Goal: Information Seeking & Learning: Learn about a topic

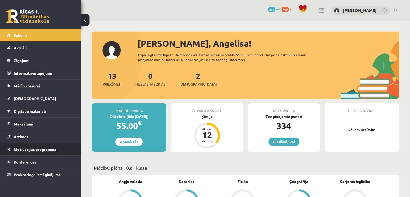
scroll to position [81, 0]
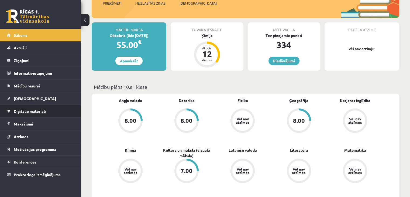
click at [34, 109] on span "Digitālie materiāli" at bounding box center [30, 111] width 32 height 5
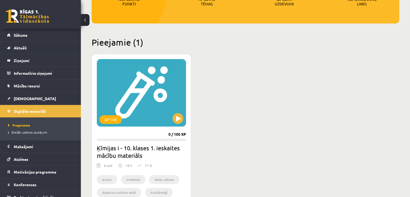
scroll to position [108, 0]
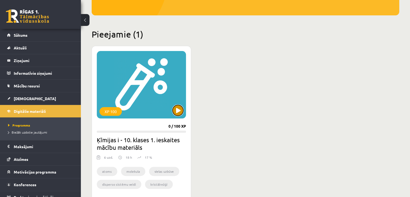
click at [177, 111] on button at bounding box center [178, 110] width 11 height 11
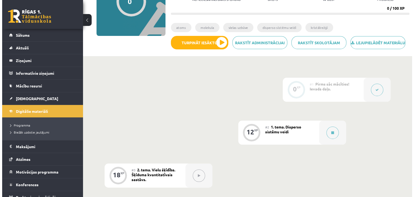
scroll to position [108, 0]
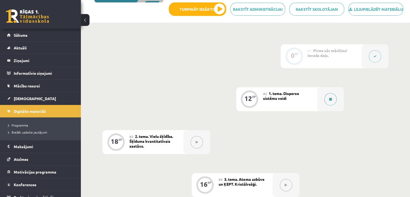
click at [333, 105] on button at bounding box center [331, 99] width 12 height 12
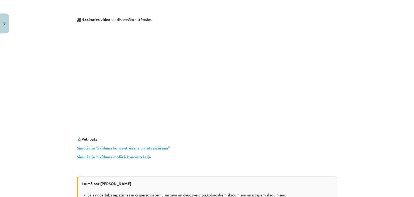
scroll to position [1575, 0]
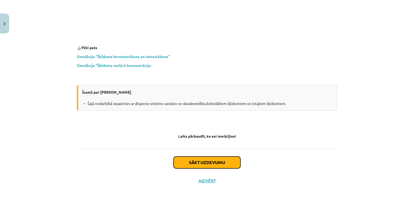
click at [188, 158] on button "Sākt uzdevumu" at bounding box center [207, 162] width 67 height 12
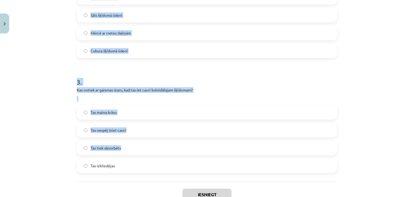
scroll to position [295, 0]
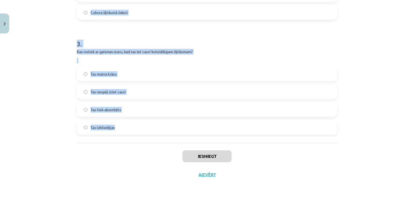
drag, startPoint x: 73, startPoint y: 50, endPoint x: 291, endPoint y: 137, distance: 235.5
copy form "1 . Kurš no šiem apstākļiem visvairāk veicina klasiskā (Londonas tipa) smoga ve…"
click at [53, 104] on div "Mācību tēma: Ķīmijas i - 10. klases 1. ieskaites mācību materiāls #2 1. tema. D…" at bounding box center [207, 98] width 414 height 197
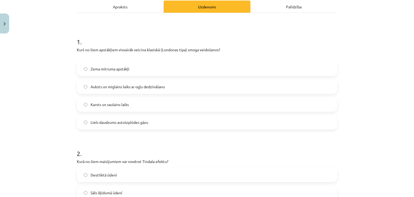
scroll to position [52, 0]
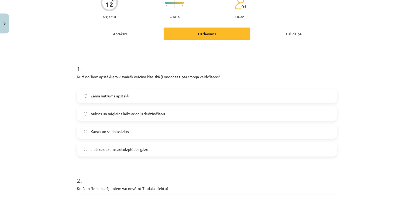
click at [87, 114] on label "Auksts un miglains laiks ar ogļu dedzināšanu" at bounding box center [207, 113] width 260 height 13
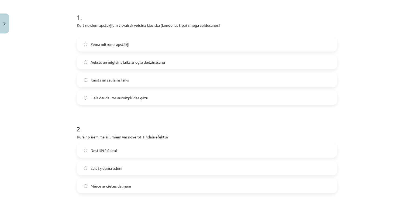
scroll to position [160, 0]
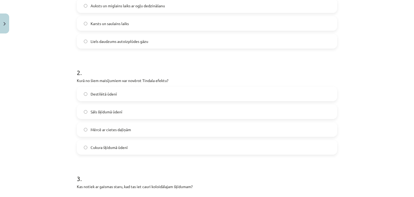
click at [121, 134] on label "Mērcē ar cietes daļiņām" at bounding box center [207, 129] width 260 height 13
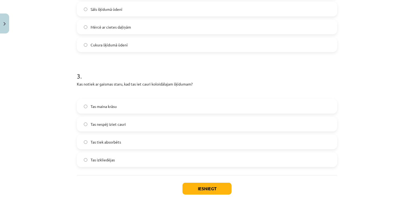
scroll to position [295, 0]
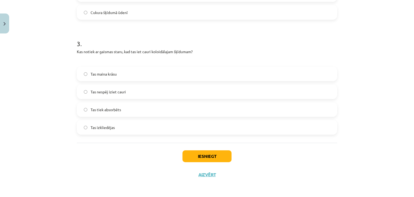
click at [121, 128] on label "Tas izkliedējas" at bounding box center [207, 127] width 260 height 13
click at [223, 151] on button "Iesniegt" at bounding box center [207, 156] width 49 height 12
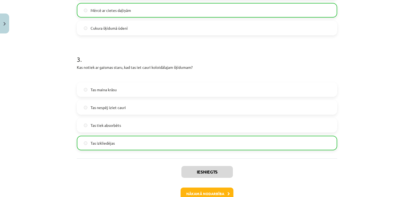
scroll to position [312, 0]
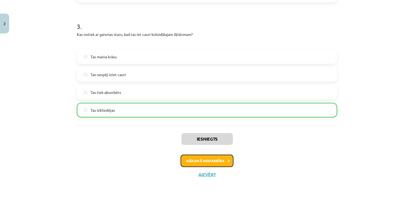
click at [216, 161] on button "Nākamā nodarbība" at bounding box center [207, 161] width 53 height 12
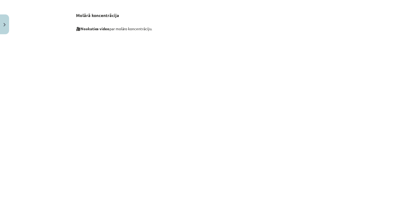
scroll to position [1362, 0]
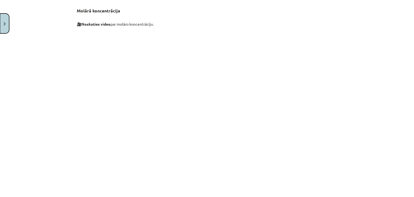
click at [6, 27] on button "Close" at bounding box center [4, 23] width 9 height 20
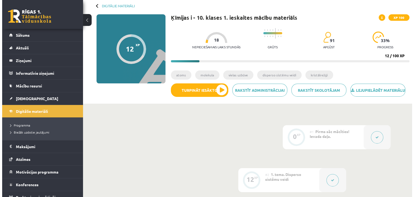
scroll to position [0, 0]
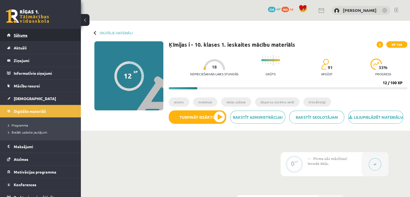
click at [35, 38] on link "Sākums" at bounding box center [40, 35] width 67 height 12
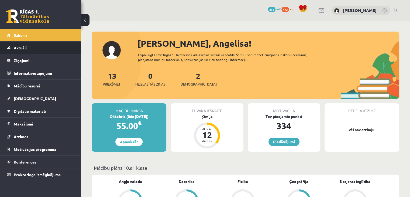
click at [40, 44] on link "Aktuāli" at bounding box center [40, 48] width 67 height 12
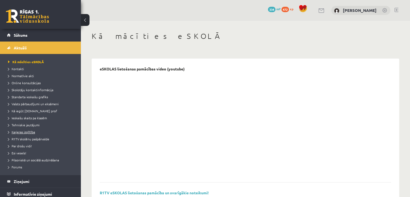
click at [18, 131] on span "Karjeras izglītība" at bounding box center [21, 132] width 27 height 4
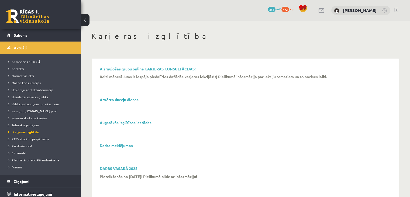
click at [37, 15] on link at bounding box center [27, 15] width 43 height 13
